Goal: Check status: Check status

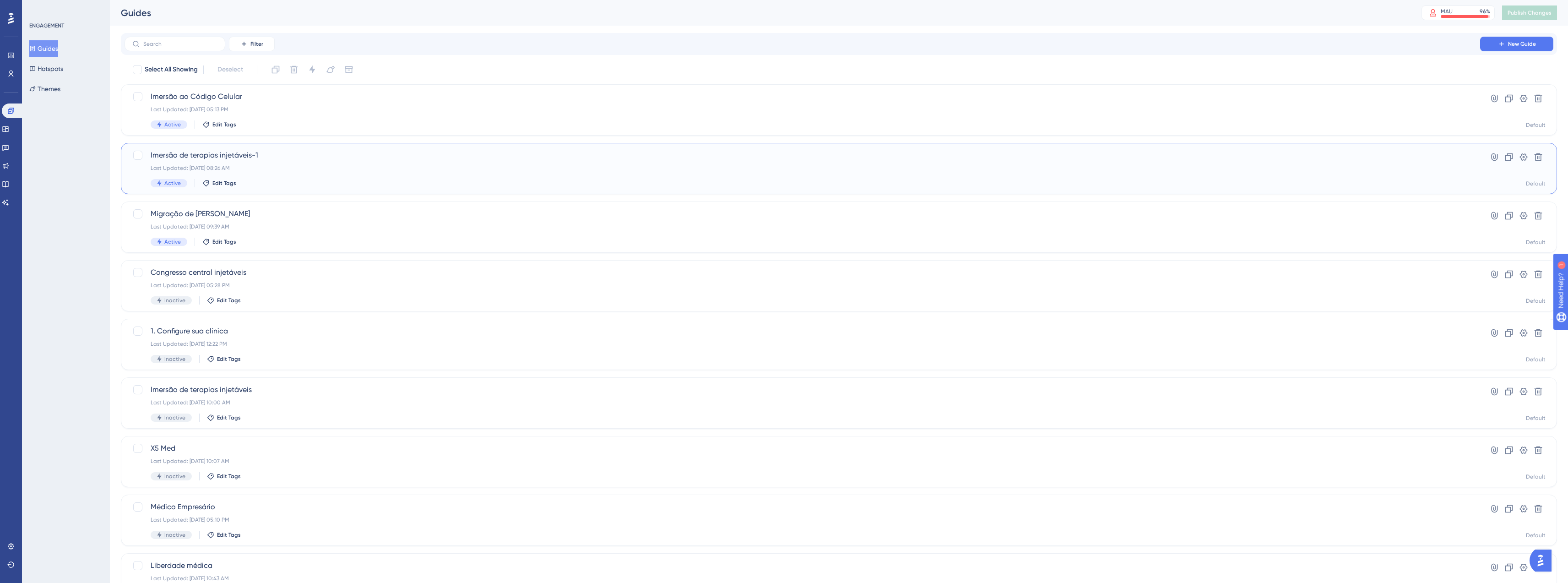
click at [338, 169] on div "Last Updated: Oct 07 2025, 08:26 AM" at bounding box center [802, 168] width 1303 height 7
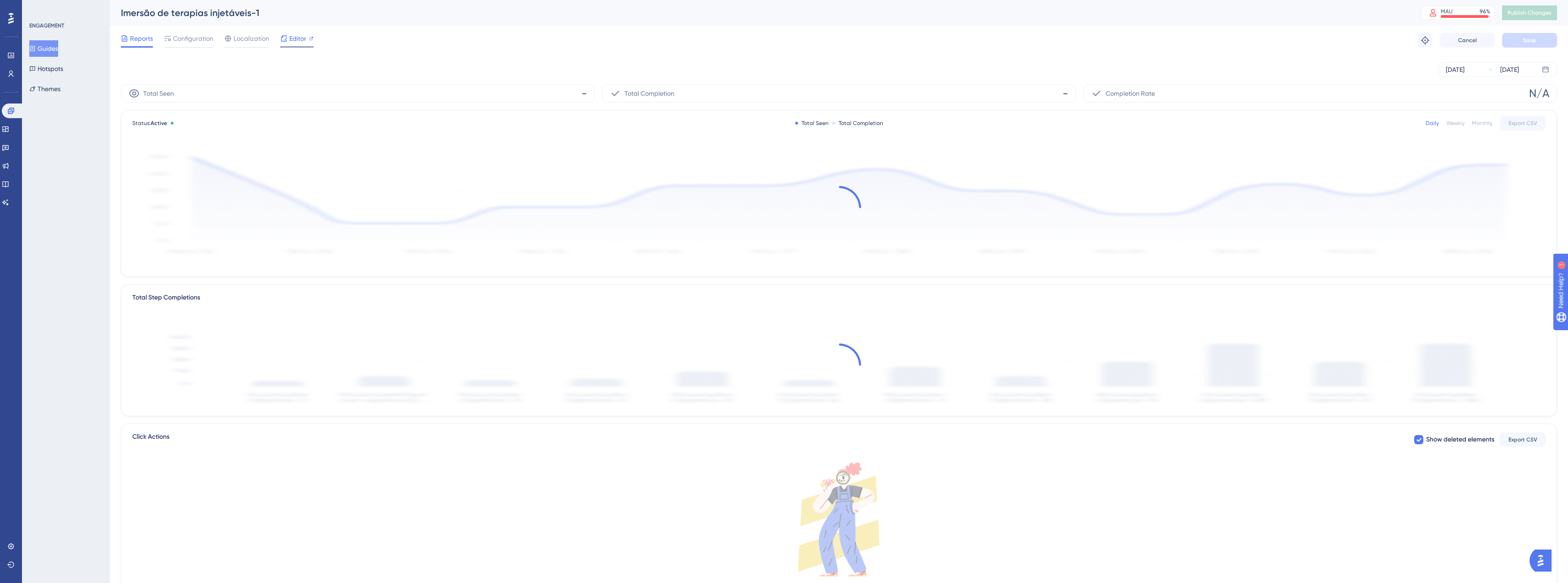
click at [299, 40] on span "Editor" at bounding box center [298, 38] width 17 height 11
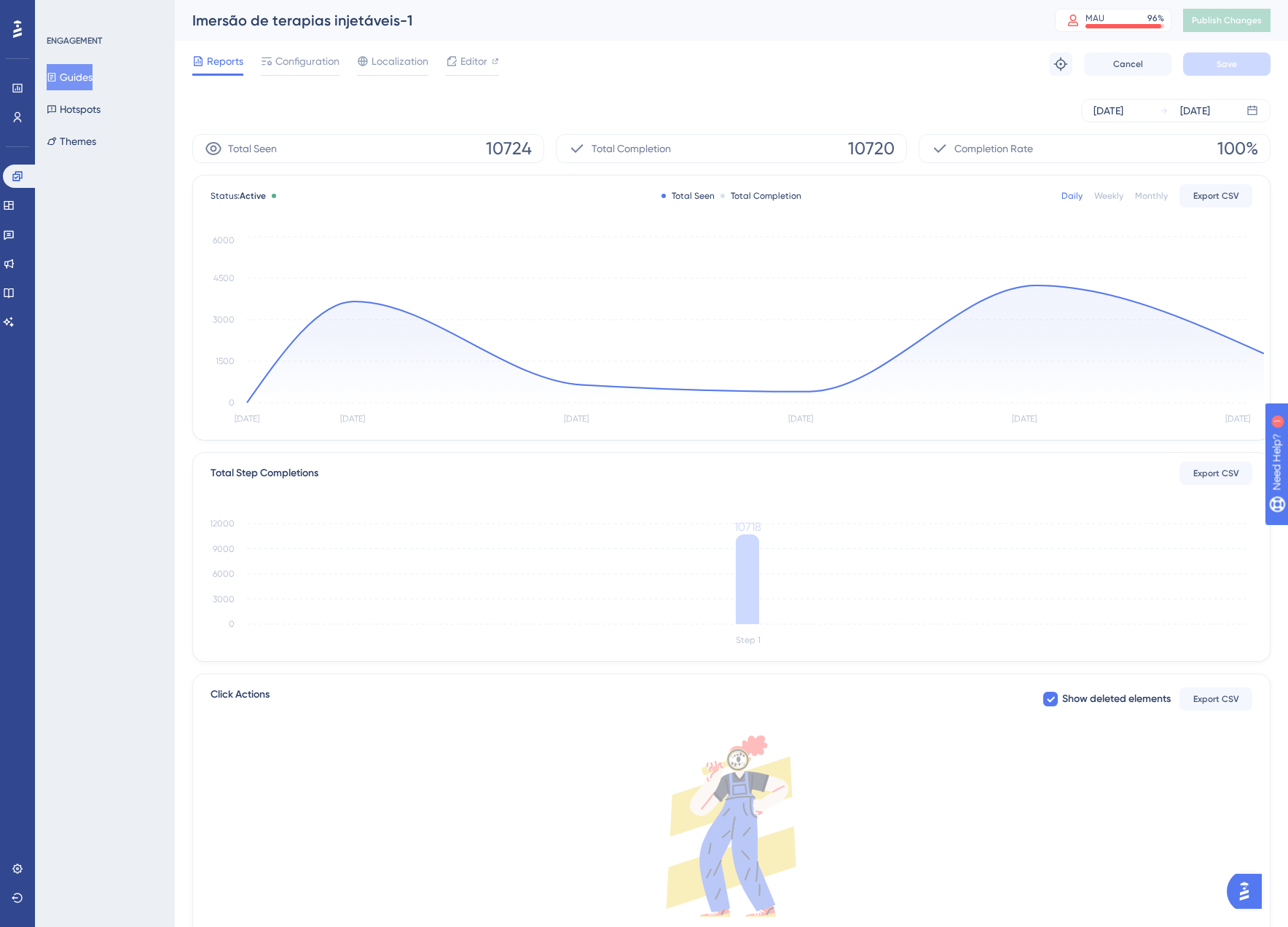
click at [80, 69] on button "Guides" at bounding box center [69, 77] width 46 height 26
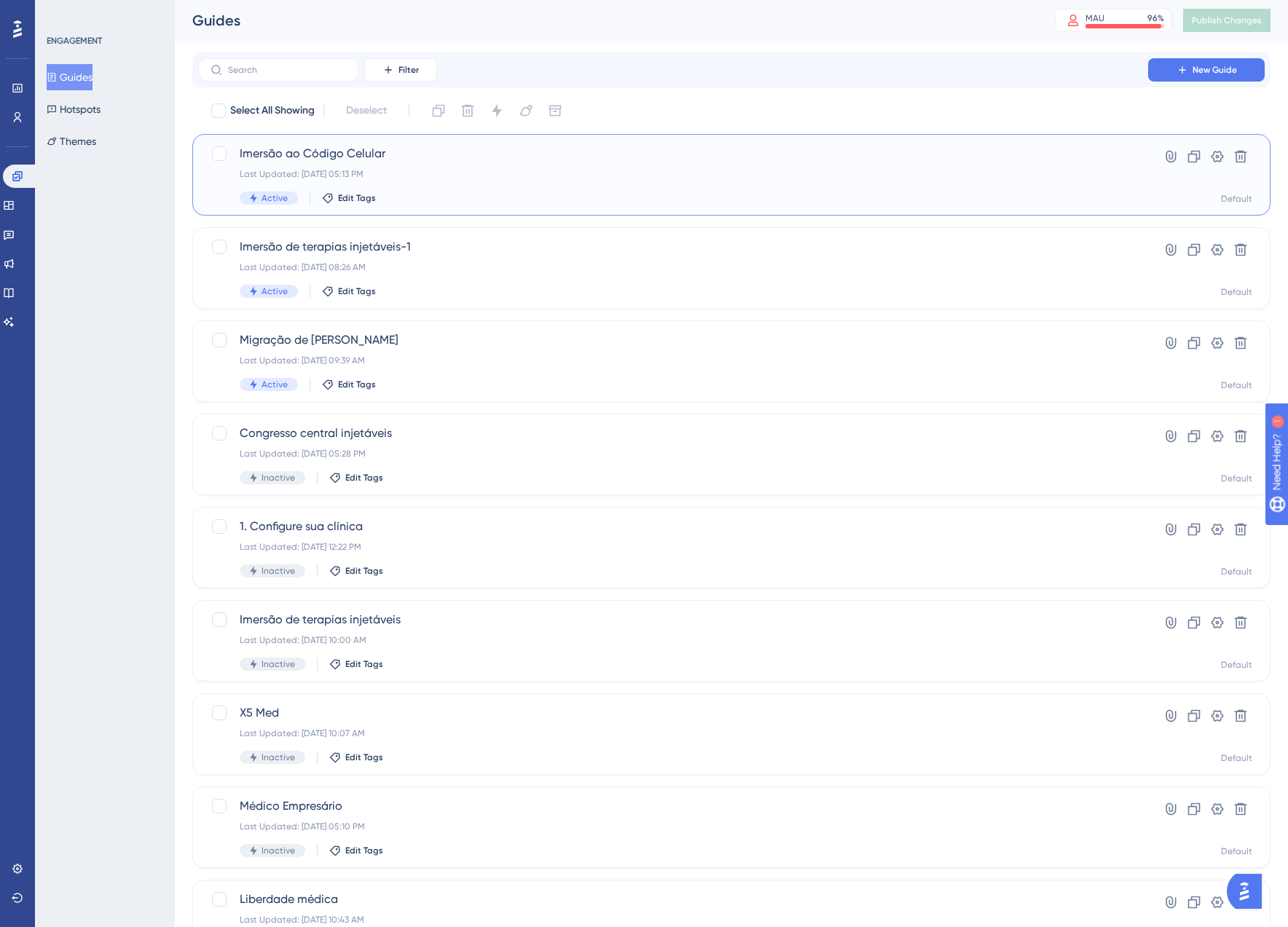
click at [500, 172] on div "Last Updated: Oct 06 2025, 05:13 PM" at bounding box center [672, 174] width 867 height 12
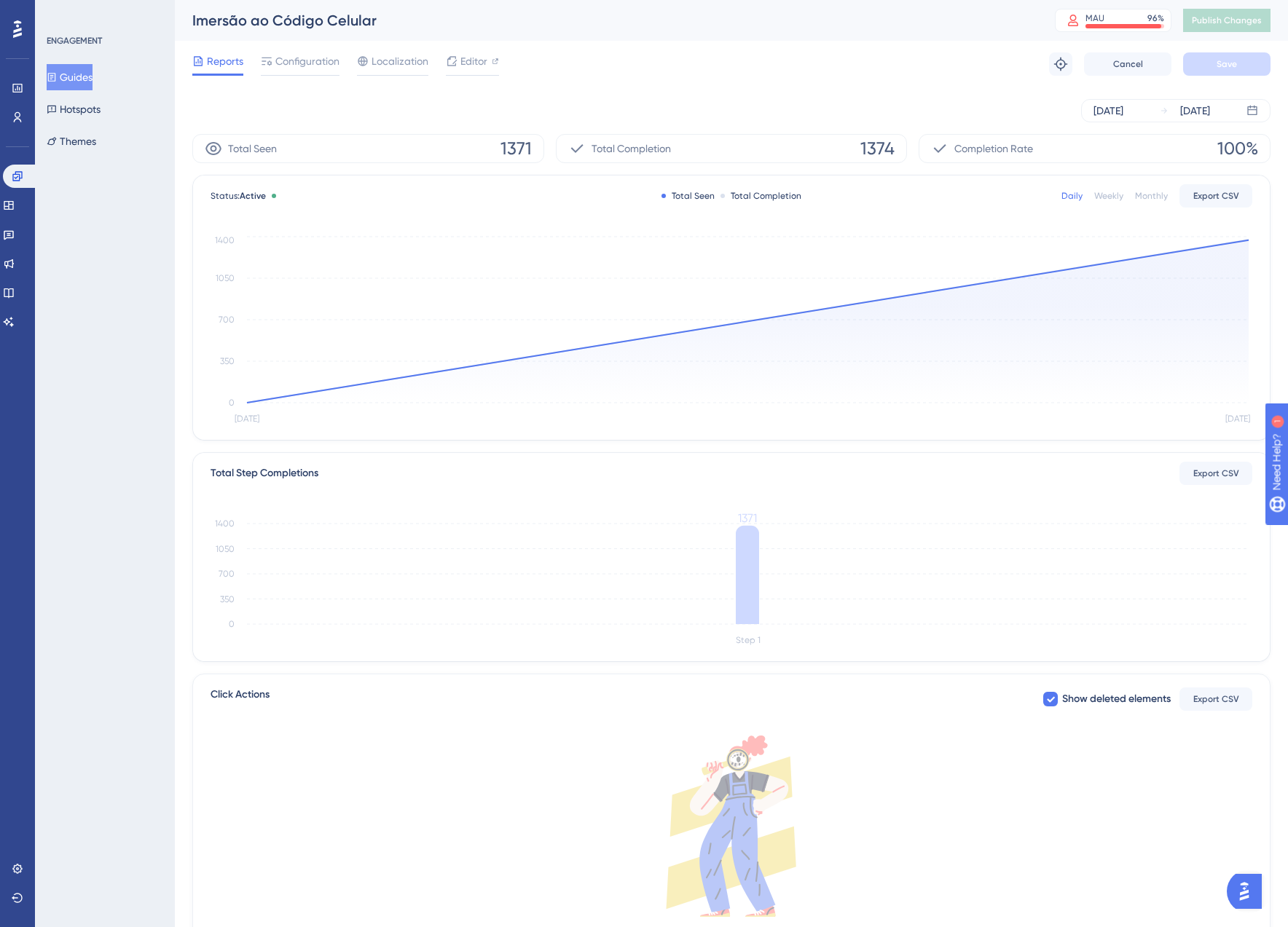
click at [501, 63] on div "Reports Configuration Localization Editor Troubleshoot Cancel Save" at bounding box center [731, 64] width 1078 height 46
click at [475, 64] on span "Editor" at bounding box center [474, 61] width 27 height 17
